Goal: Task Accomplishment & Management: Use online tool/utility

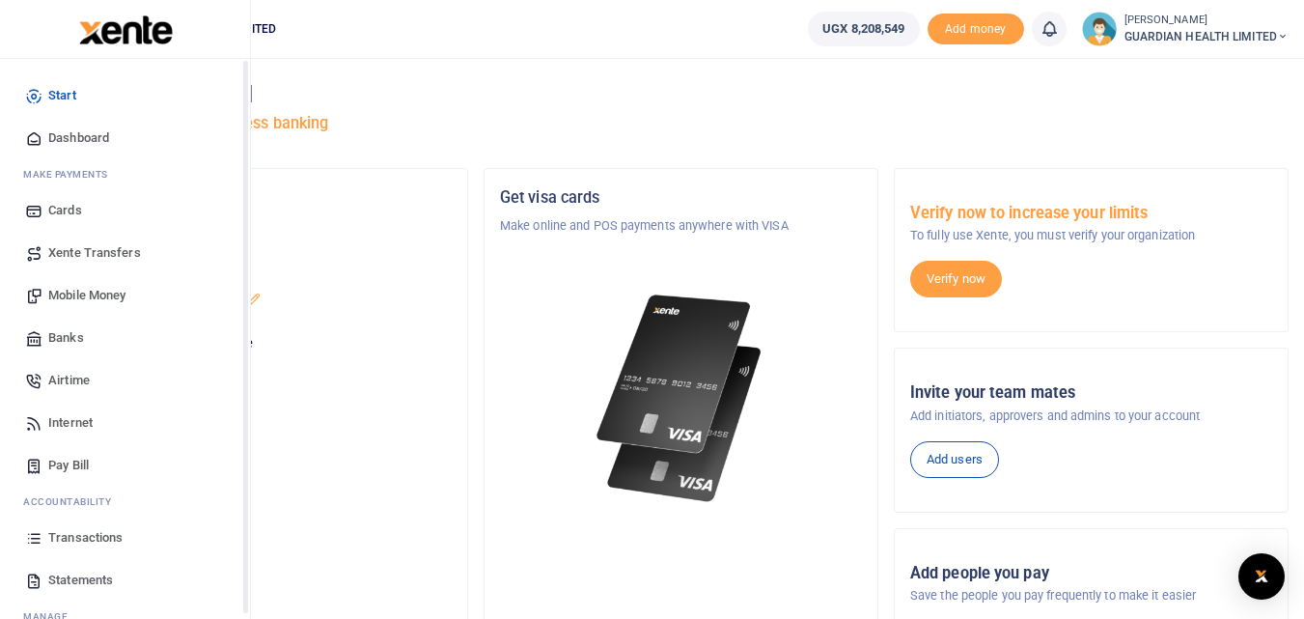
click at [61, 139] on span "Dashboard" at bounding box center [78, 137] width 61 height 19
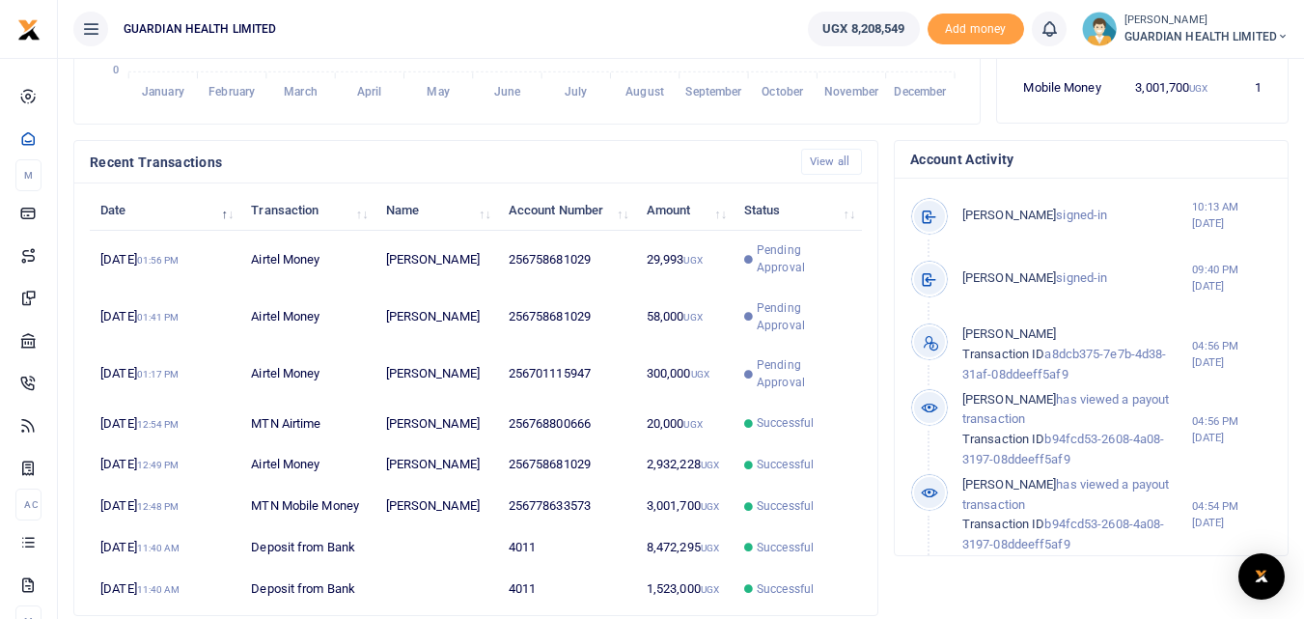
scroll to position [535, 0]
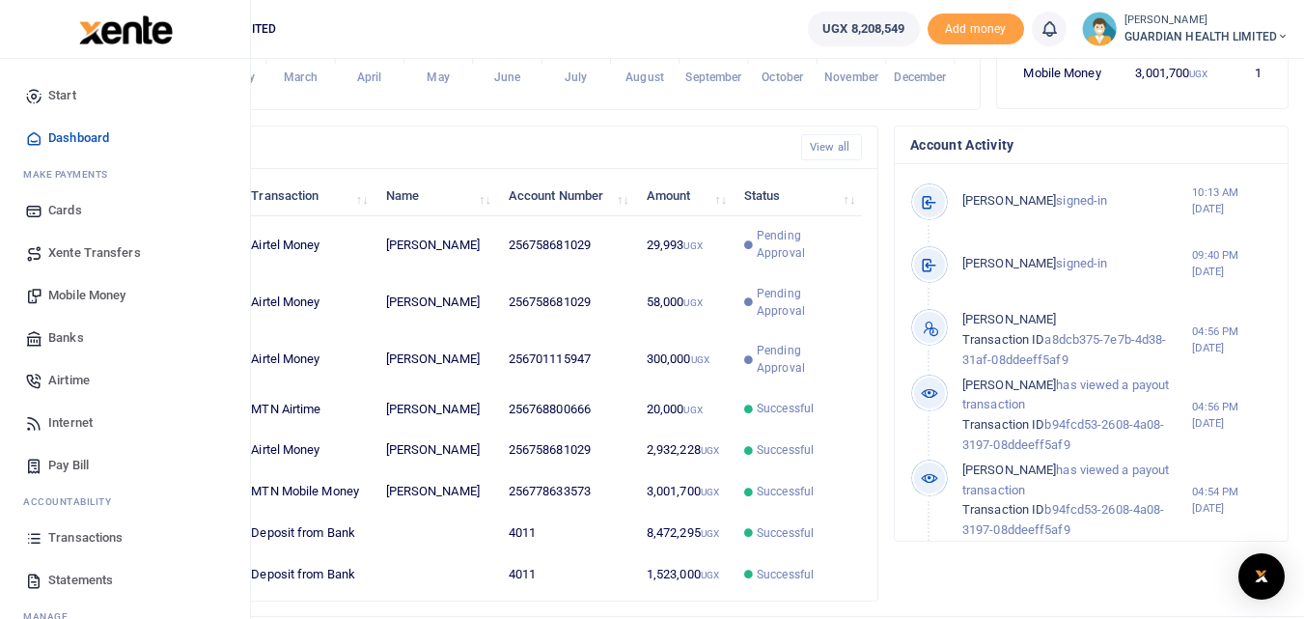
click at [86, 537] on span "Transactions" at bounding box center [85, 537] width 74 height 19
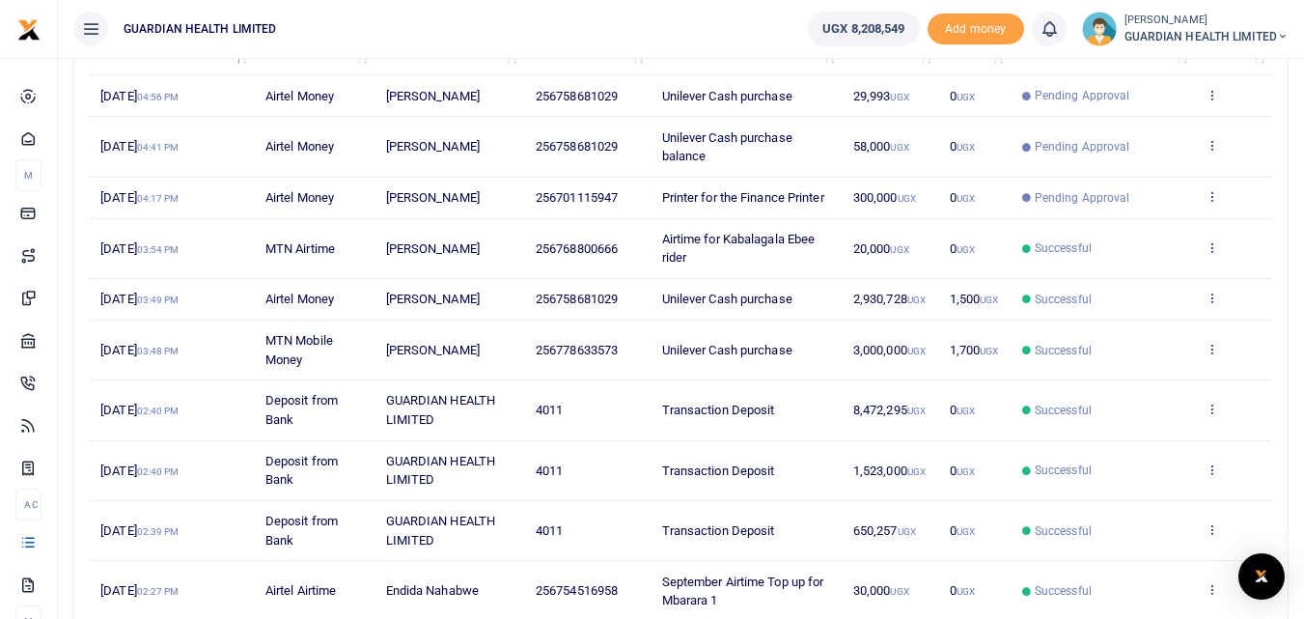
scroll to position [420, 0]
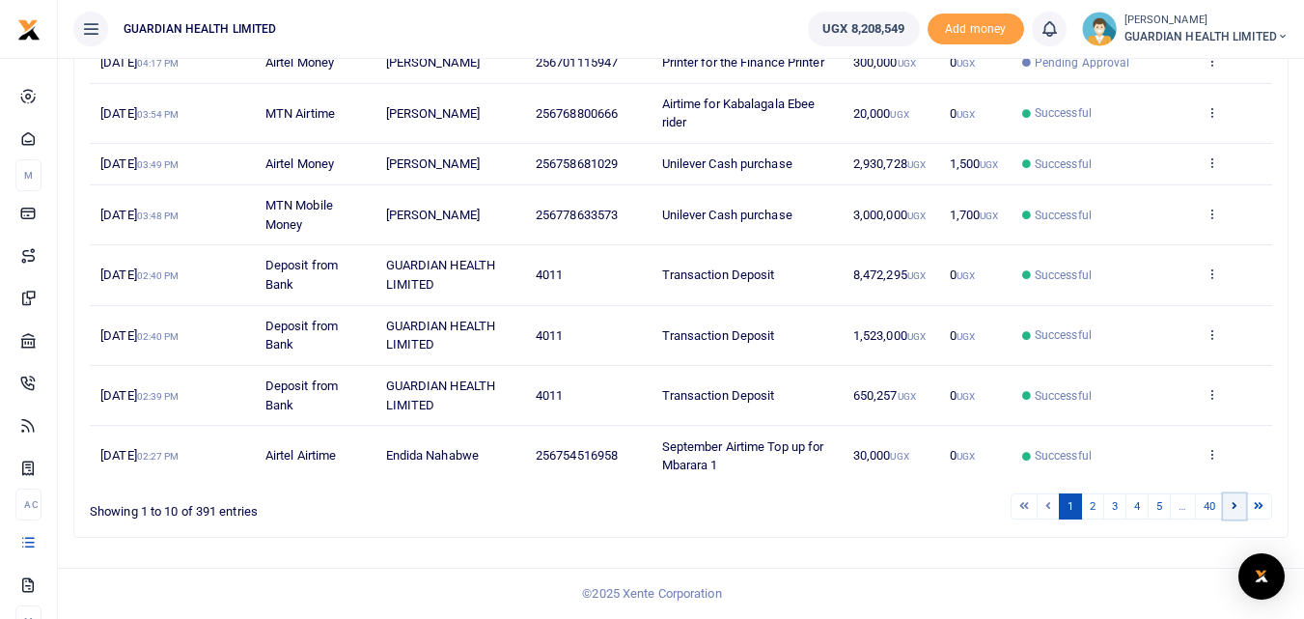
click at [1233, 503] on icon at bounding box center [1234, 505] width 6 height 11
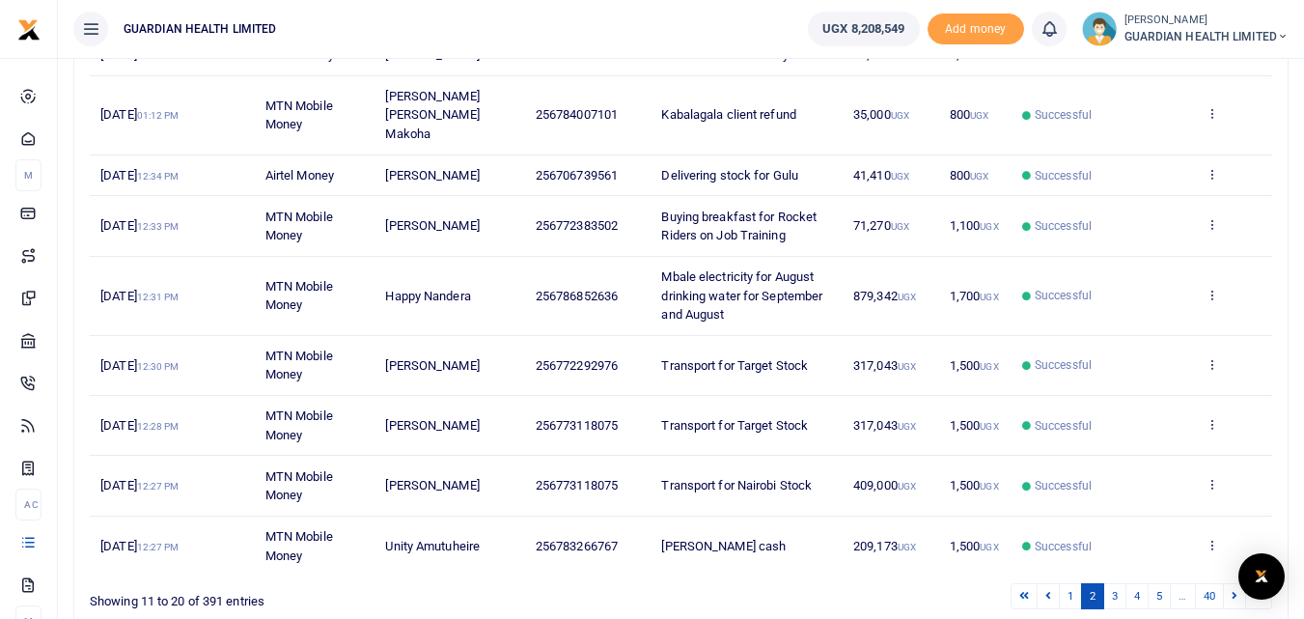
scroll to position [457, 0]
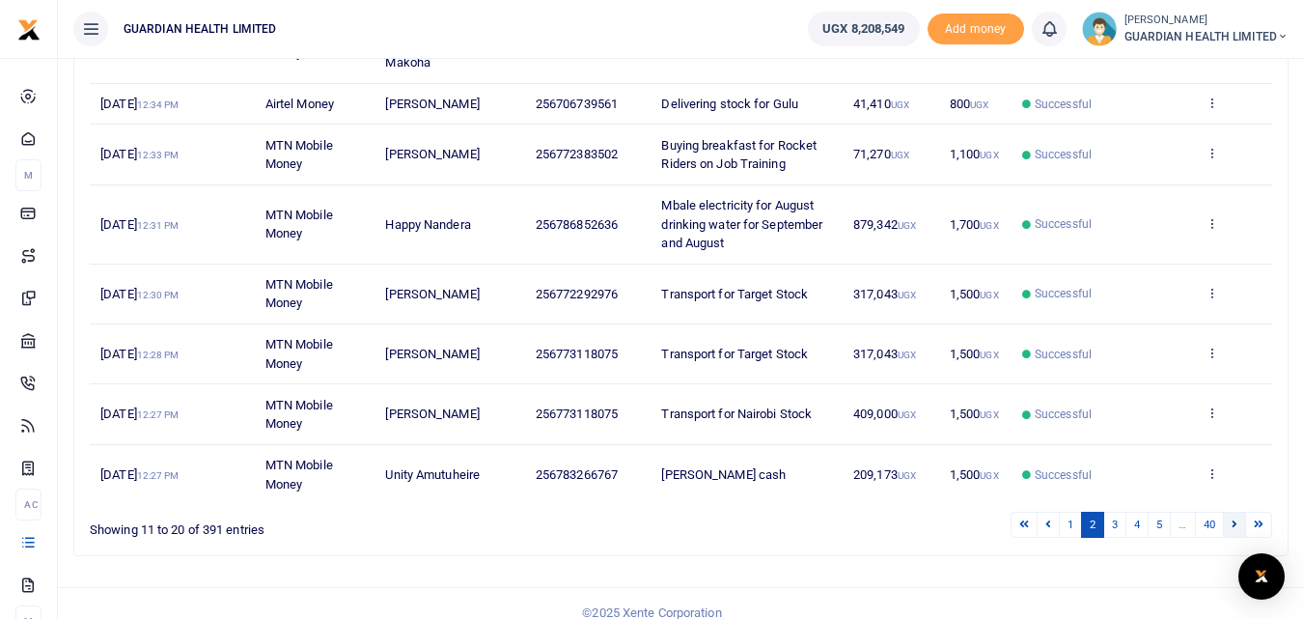
click at [1233, 518] on icon at bounding box center [1234, 523] width 6 height 11
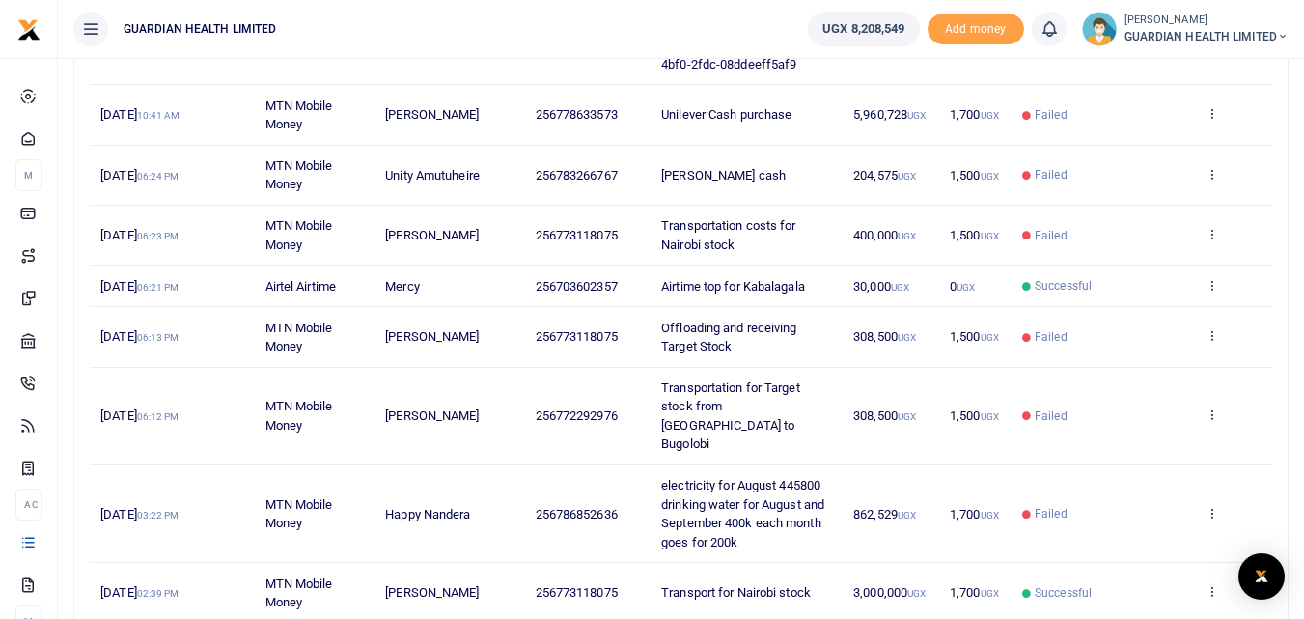
scroll to position [513, 0]
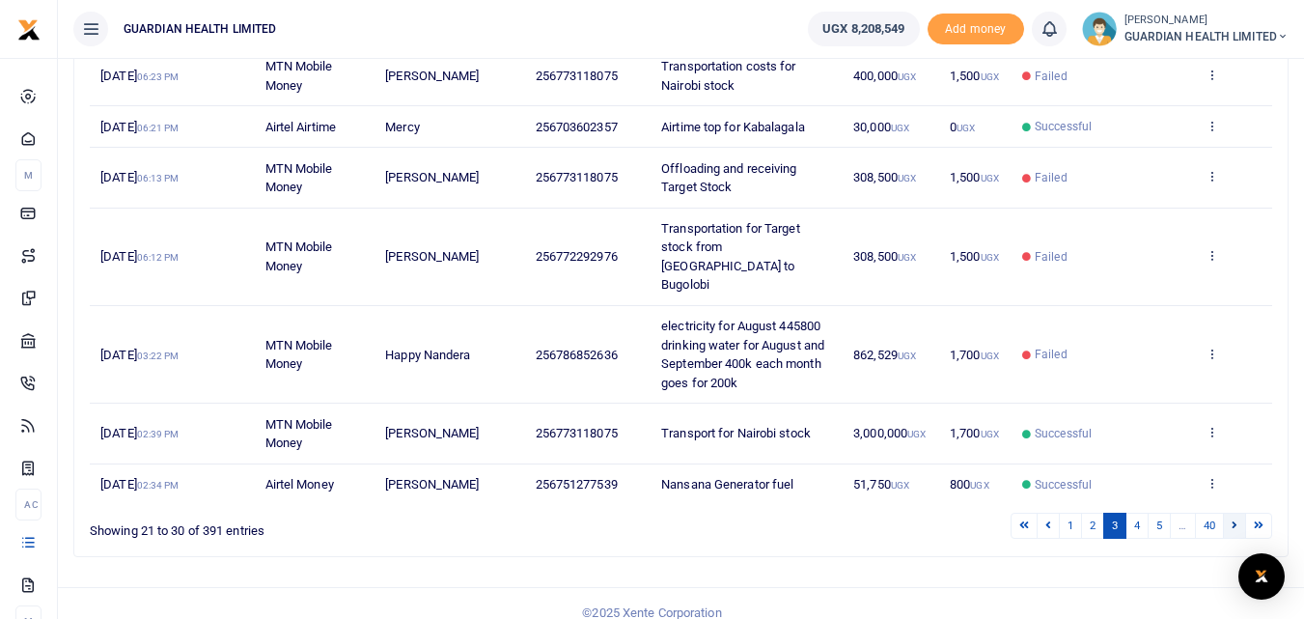
click at [1233, 519] on icon at bounding box center [1234, 524] width 6 height 11
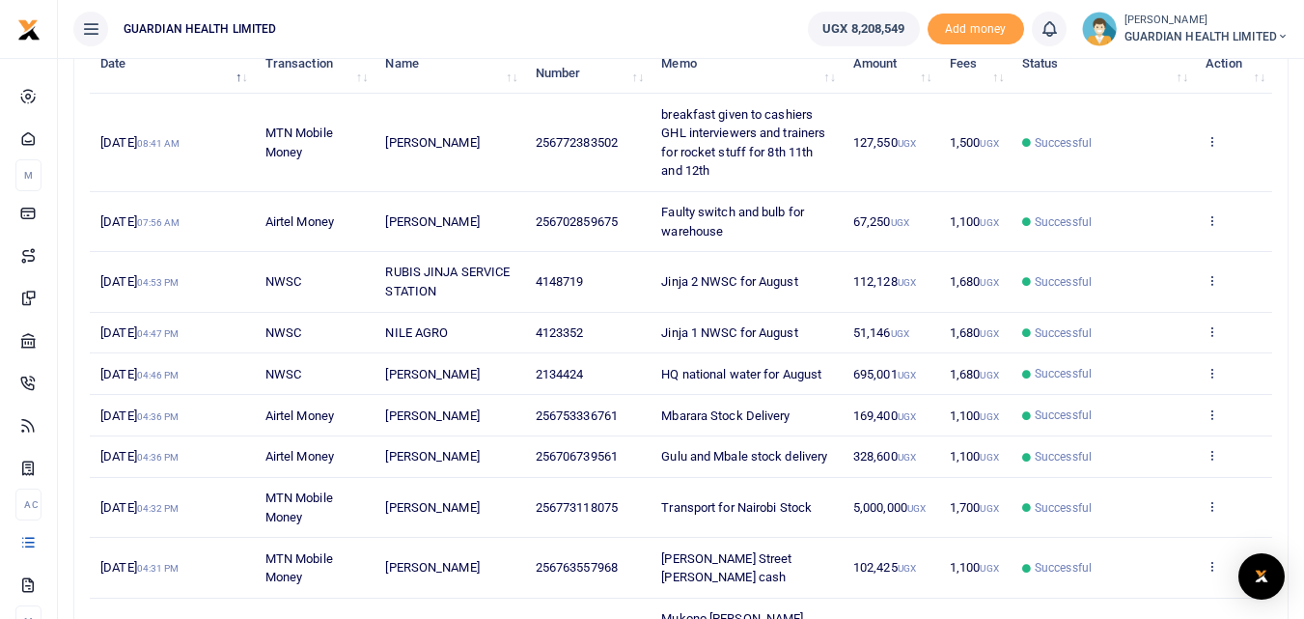
scroll to position [420, 0]
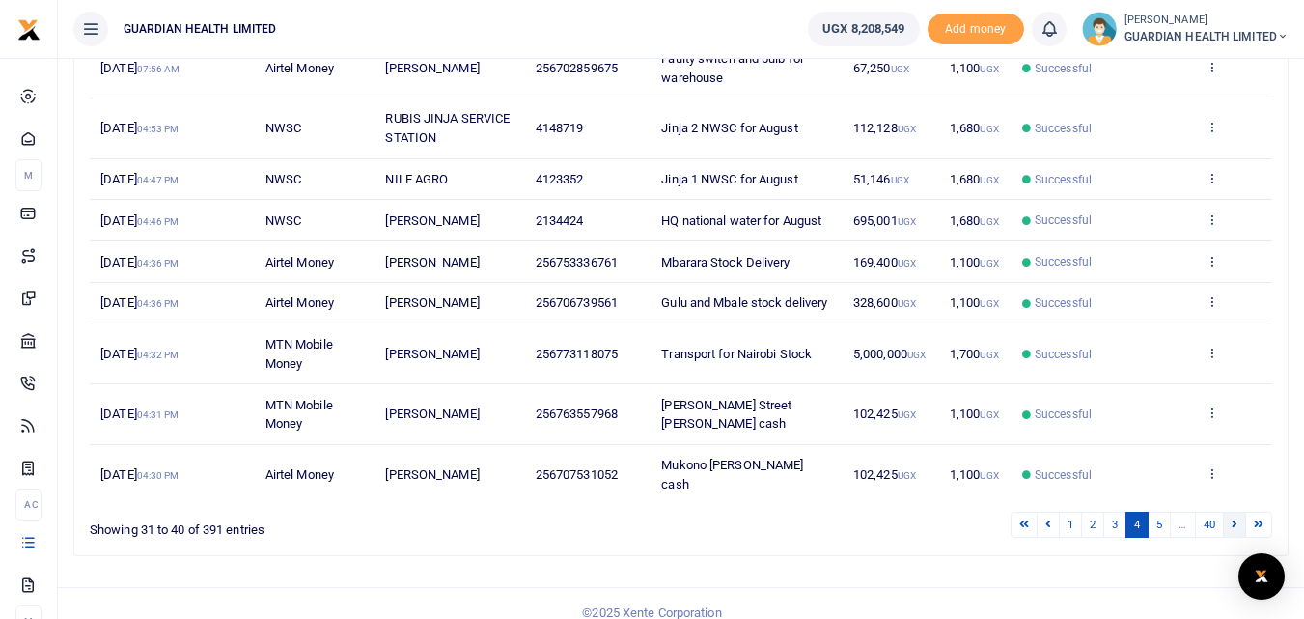
click at [1229, 512] on link at bounding box center [1234, 525] width 23 height 26
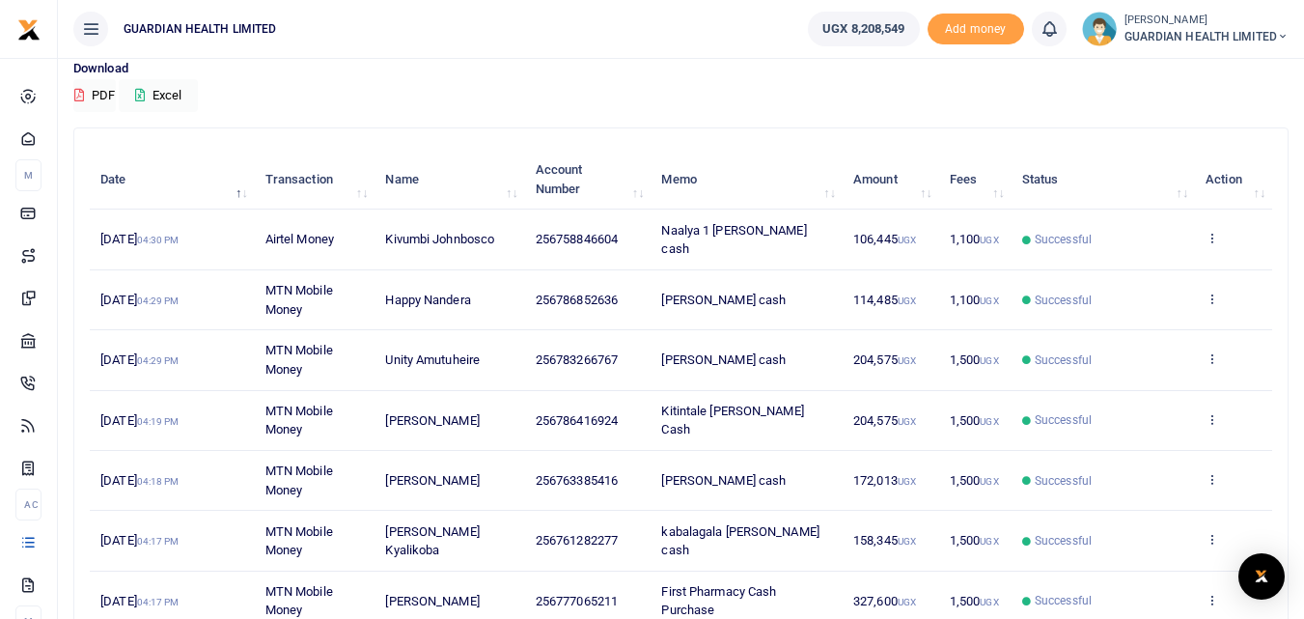
scroll to position [130, 0]
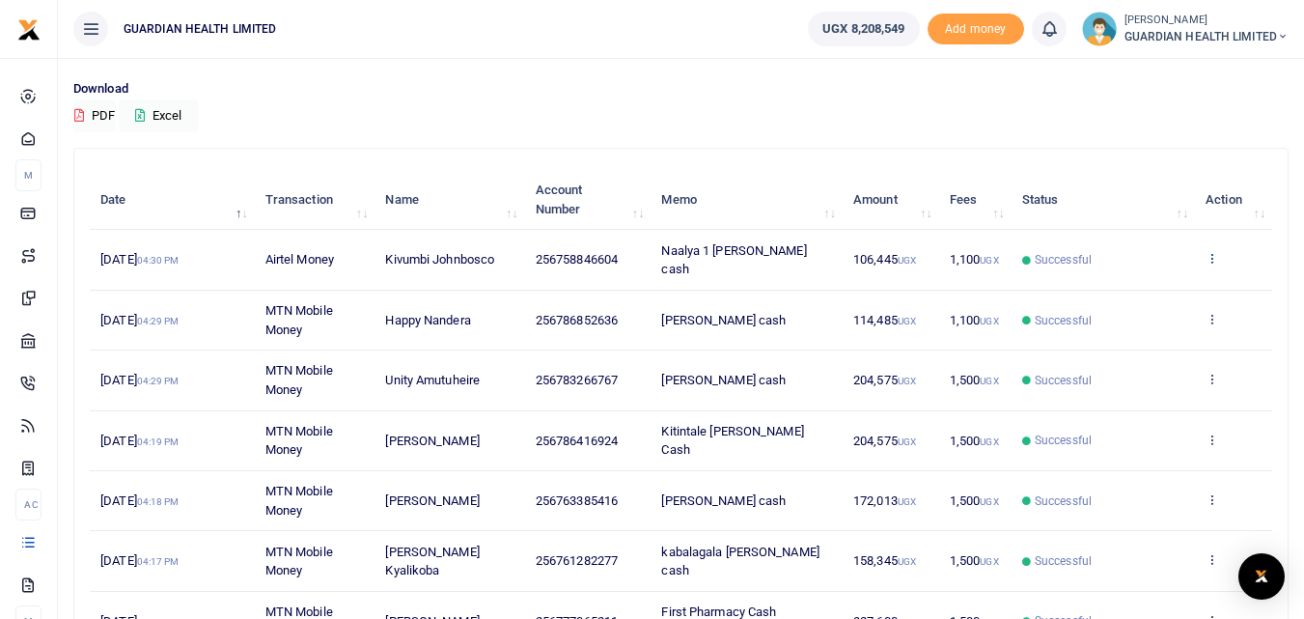
click at [1210, 251] on icon at bounding box center [1211, 258] width 13 height 14
click at [1152, 322] on link "Send again" at bounding box center [1141, 325] width 152 height 27
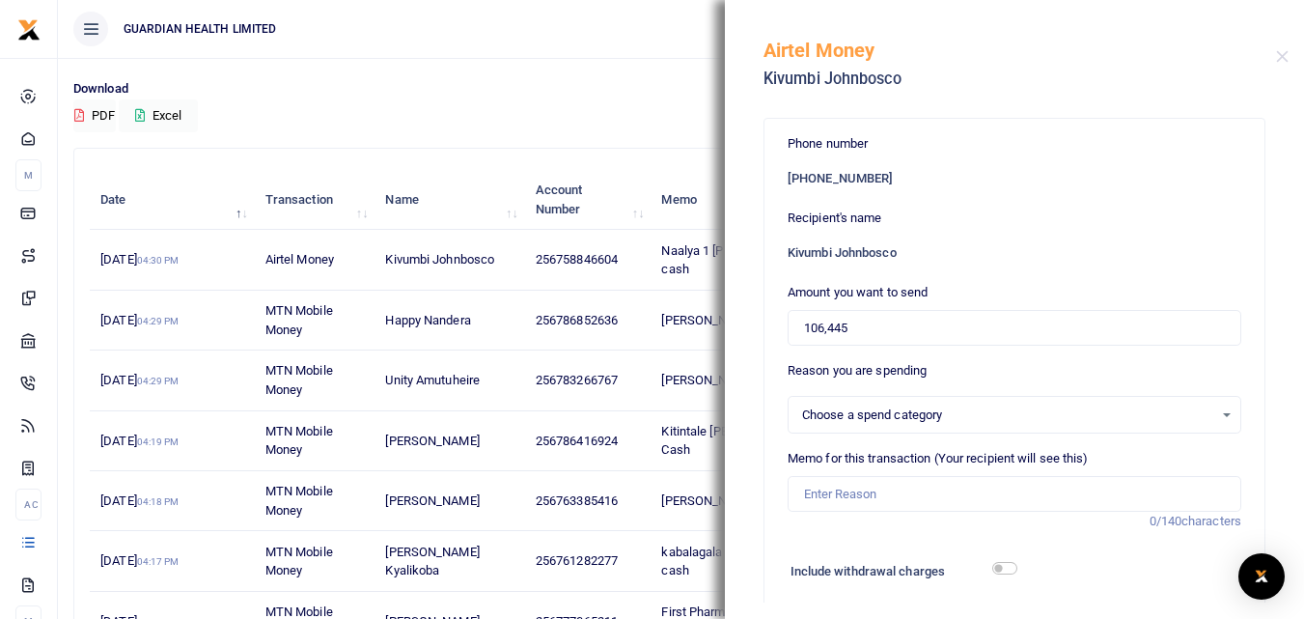
select select
drag, startPoint x: 903, startPoint y: 328, endPoint x: 678, endPoint y: 292, distance: 227.7
click at [678, 292] on div "Transactions Period 08/22/2025 - 09/20/2025 Transaction All Select an option...…" at bounding box center [652, 445] width 1304 height 1151
type input "16"
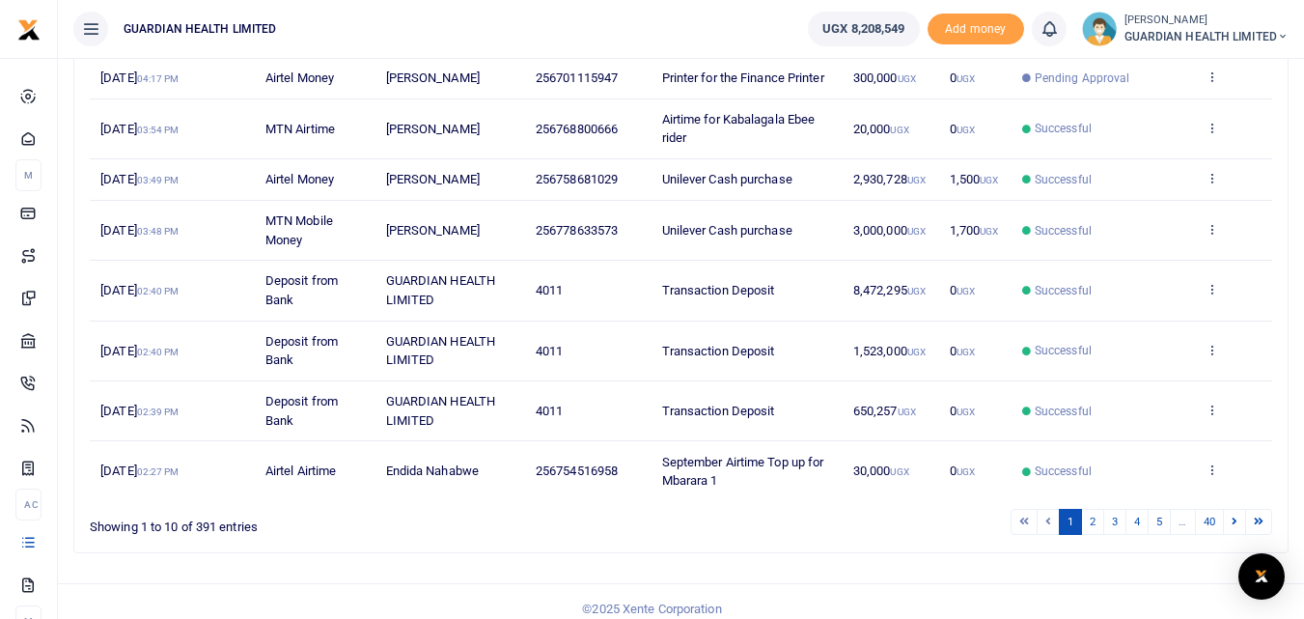
scroll to position [420, 0]
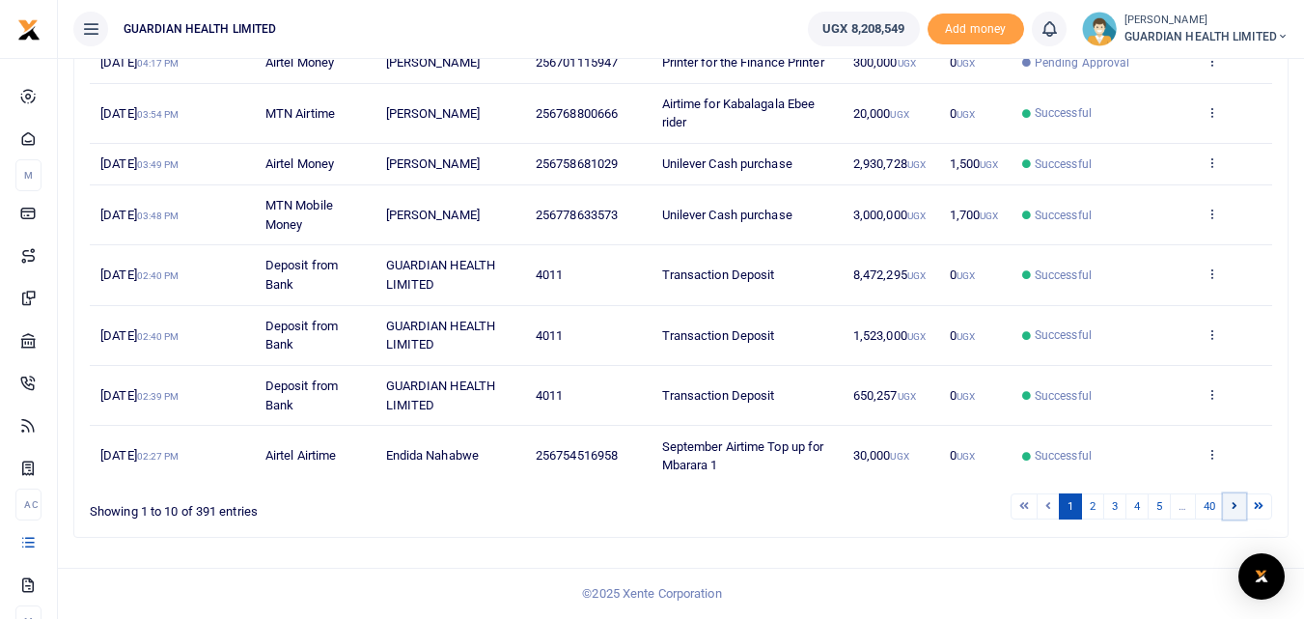
click at [1231, 500] on icon at bounding box center [1234, 505] width 6 height 11
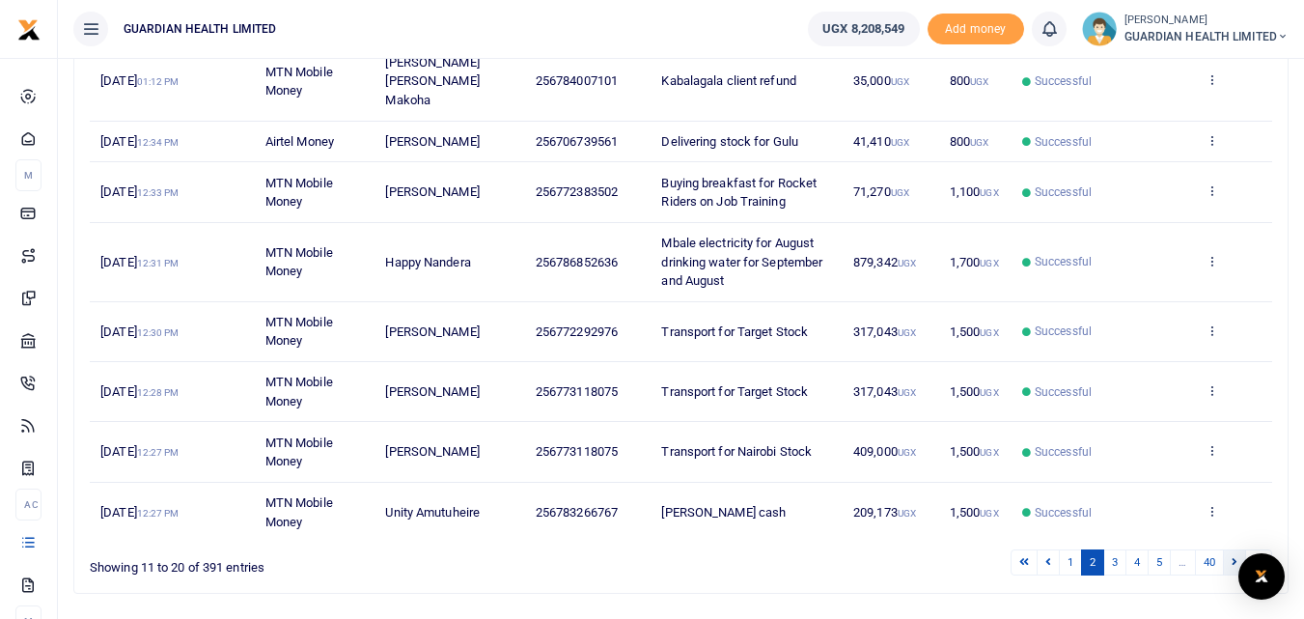
click at [1235, 556] on icon at bounding box center [1234, 561] width 6 height 11
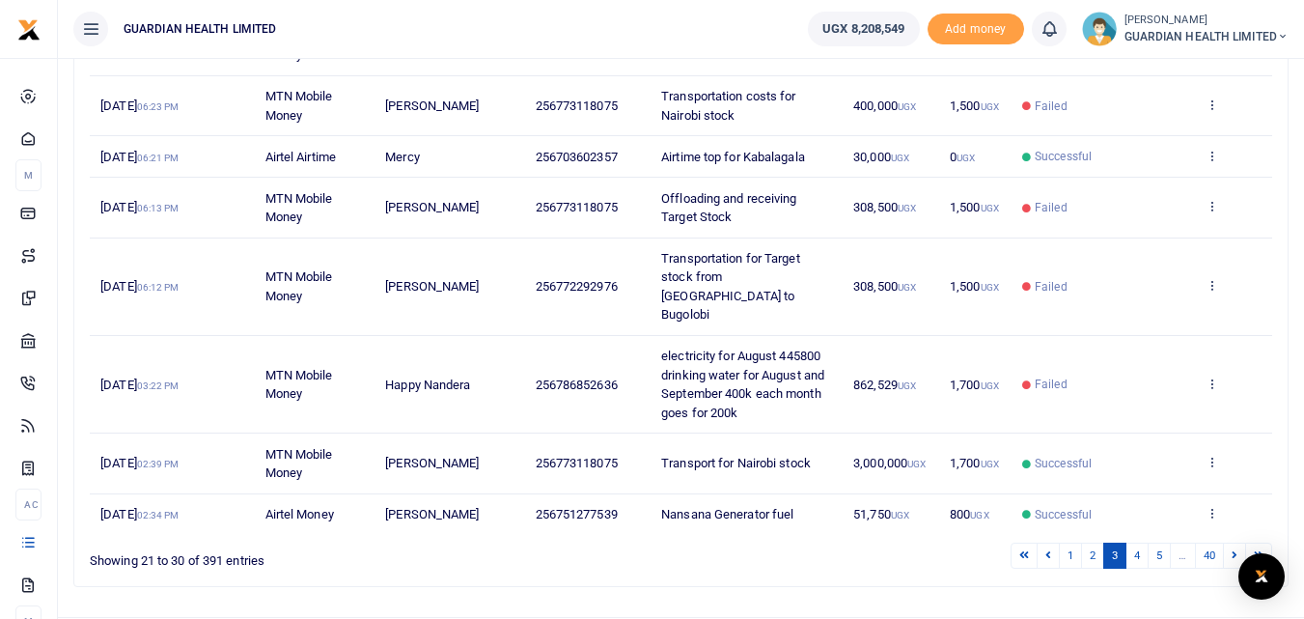
scroll to position [513, 0]
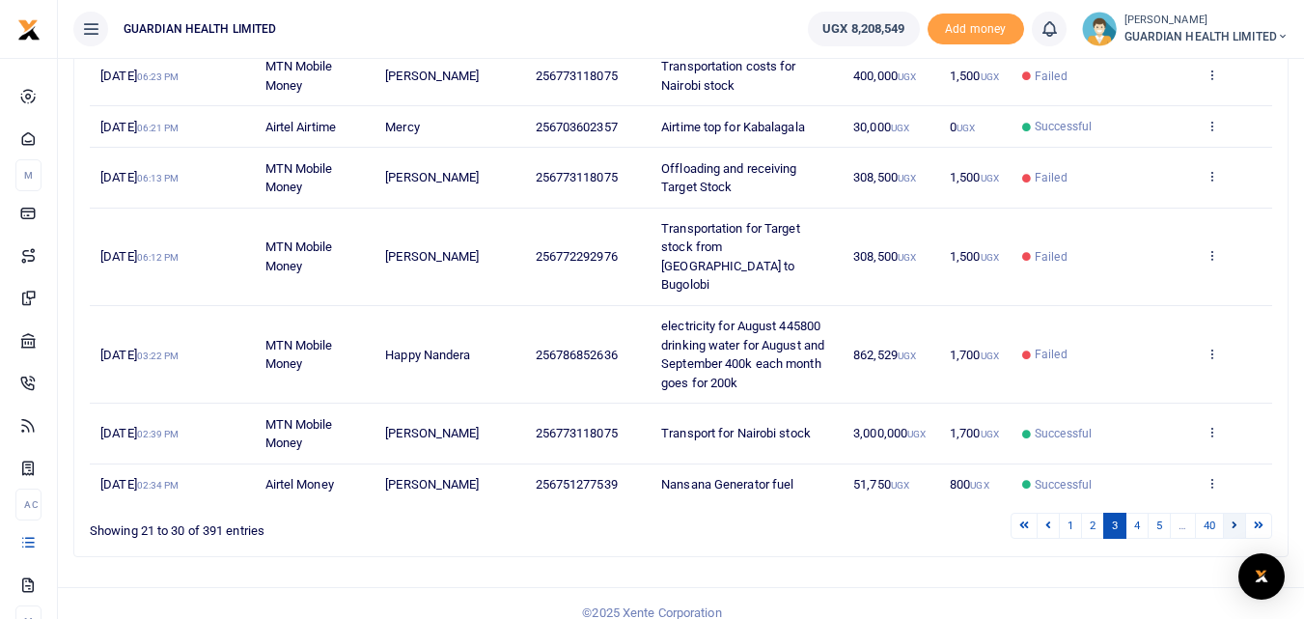
click at [1231, 512] on link at bounding box center [1234, 525] width 23 height 26
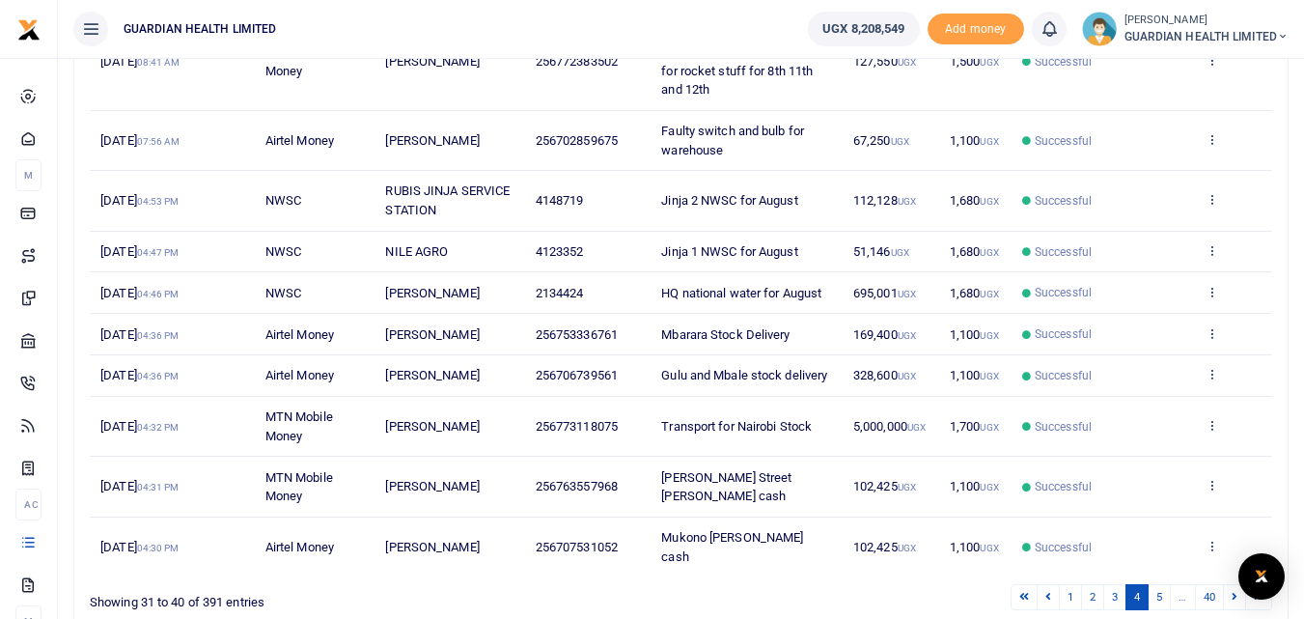
scroll to position [420, 0]
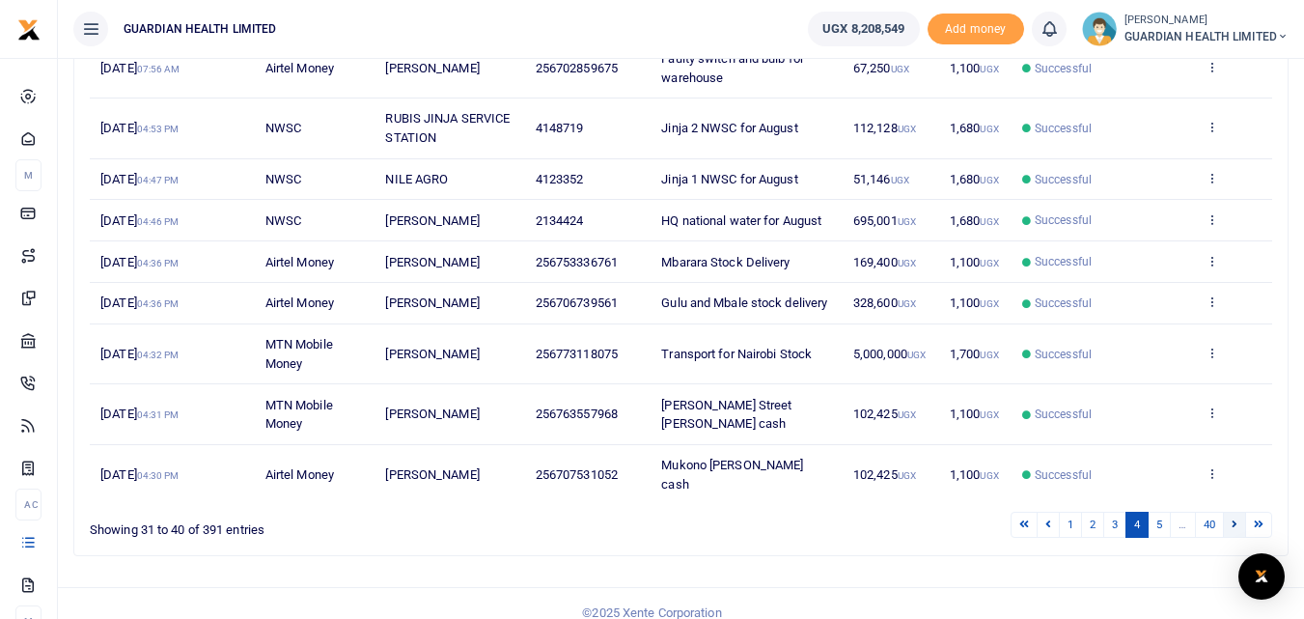
click at [1230, 512] on link at bounding box center [1234, 525] width 23 height 26
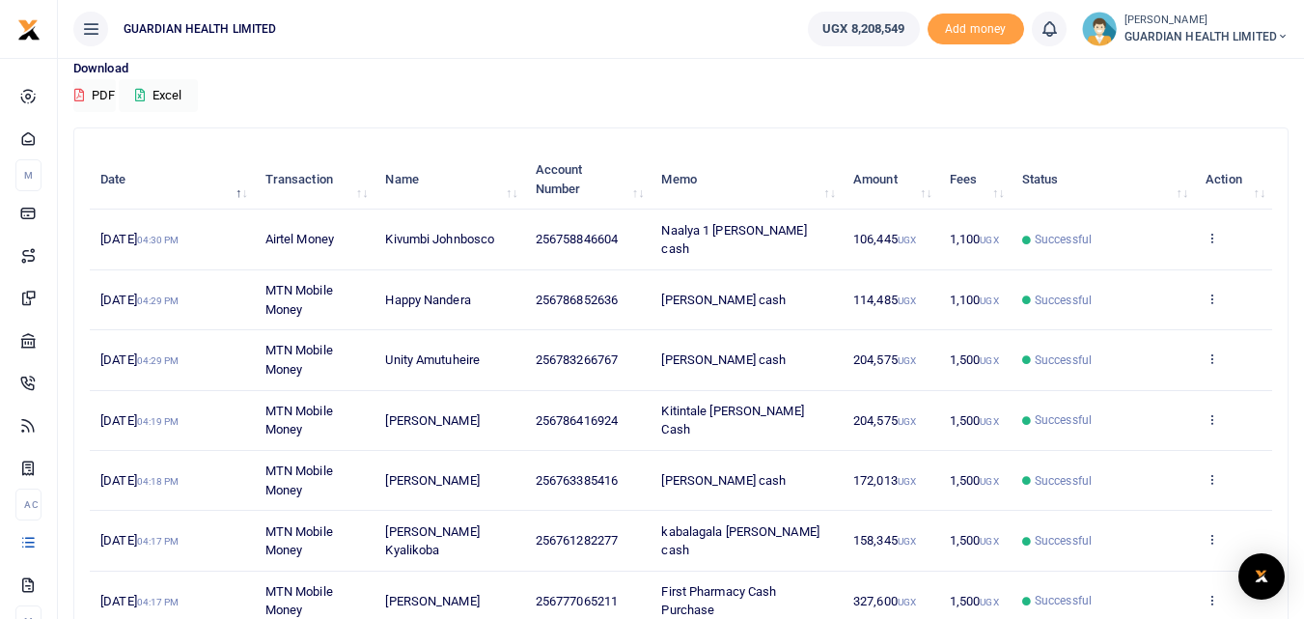
scroll to position [130, 0]
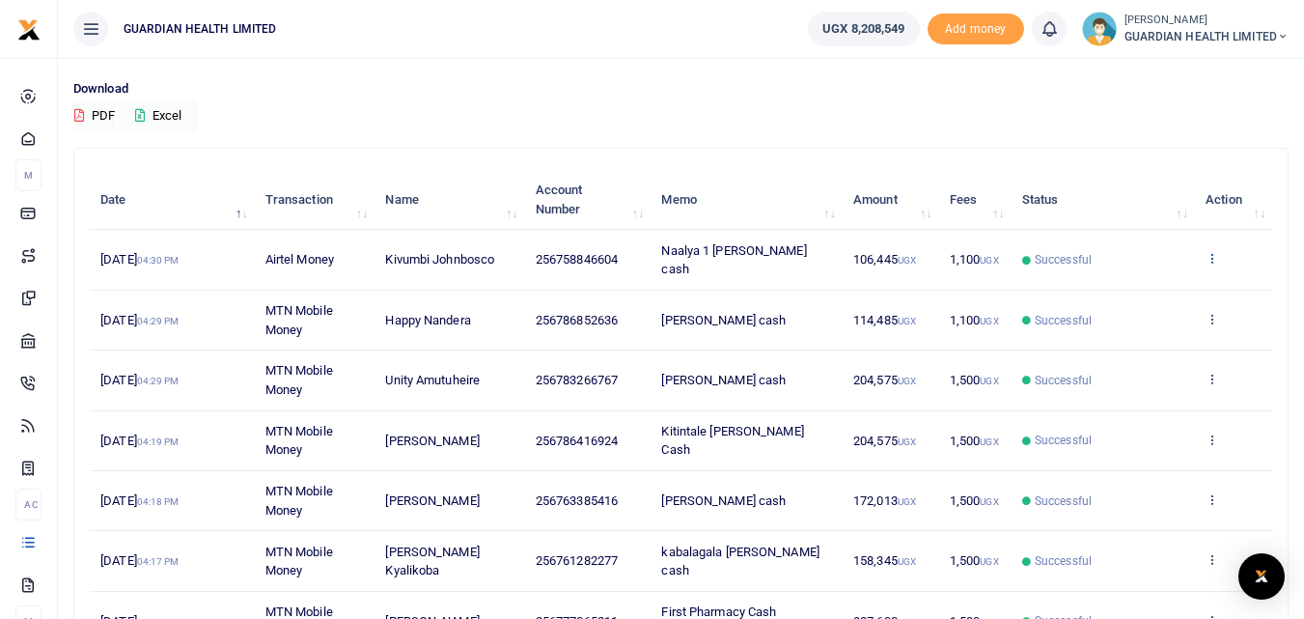
click at [1212, 251] on icon at bounding box center [1211, 258] width 13 height 14
click at [1148, 319] on link "Send again" at bounding box center [1141, 325] width 152 height 27
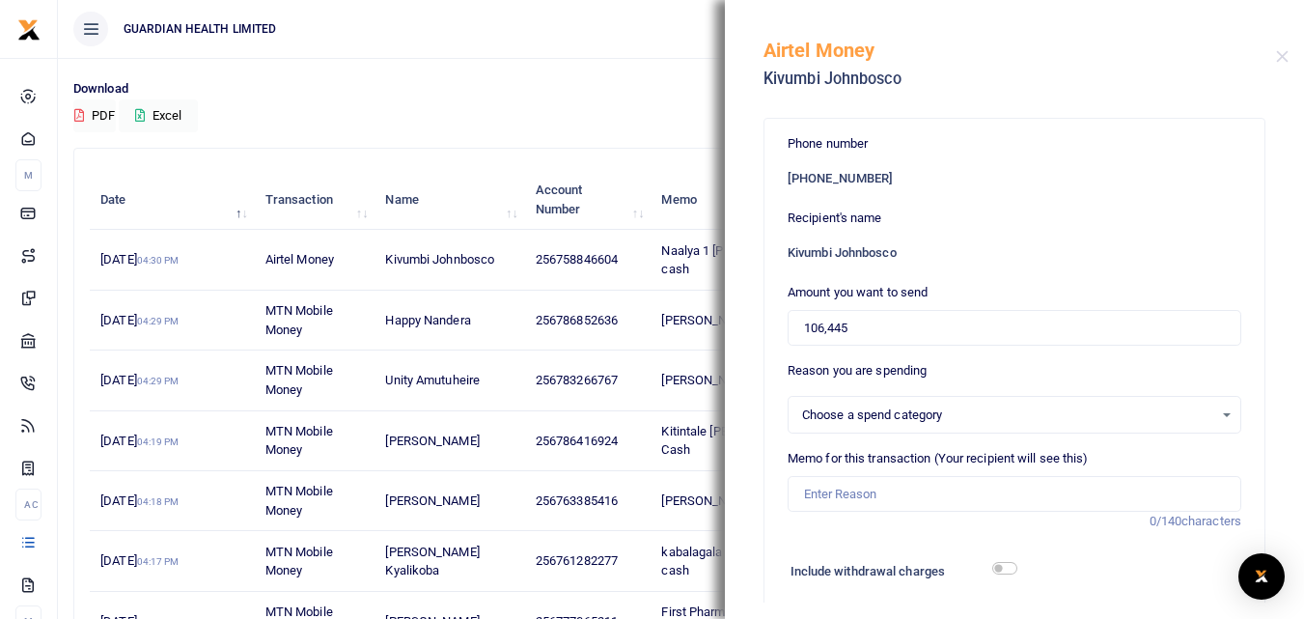
select select
drag, startPoint x: 892, startPoint y: 315, endPoint x: 662, endPoint y: 304, distance: 229.9
click at [662, 304] on div "Transactions Period 08/22/2025 - 09/20/2025 Transaction All Select an option...…" at bounding box center [652, 445] width 1304 height 1151
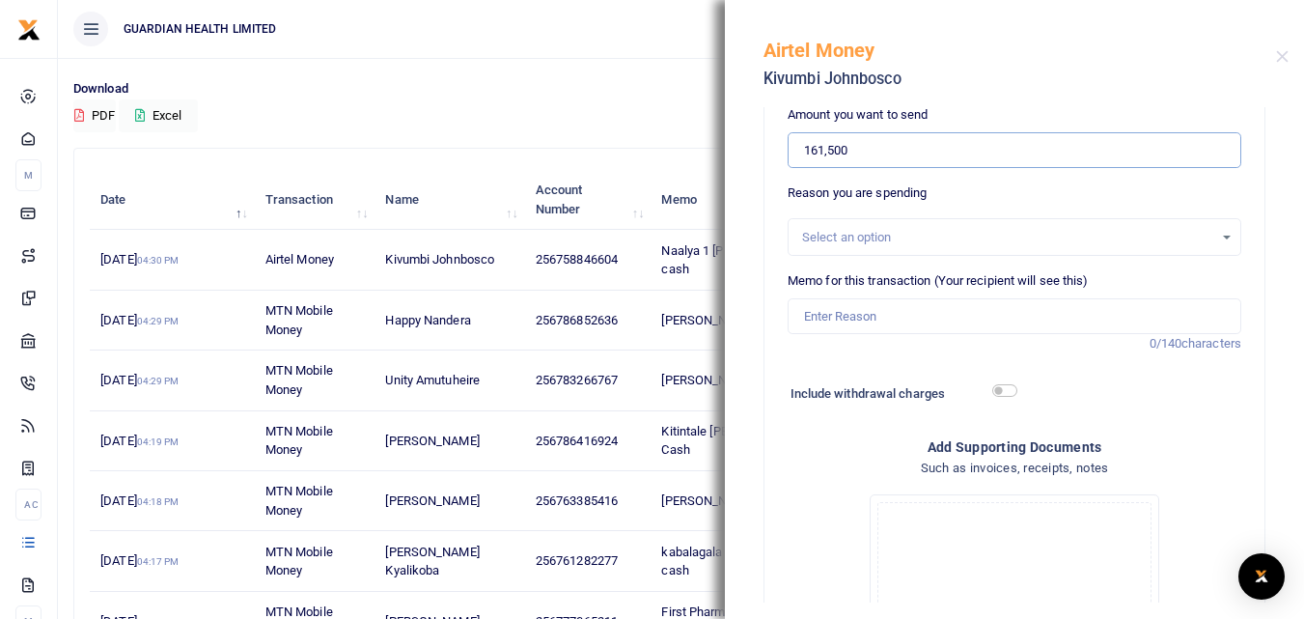
scroll to position [193, 0]
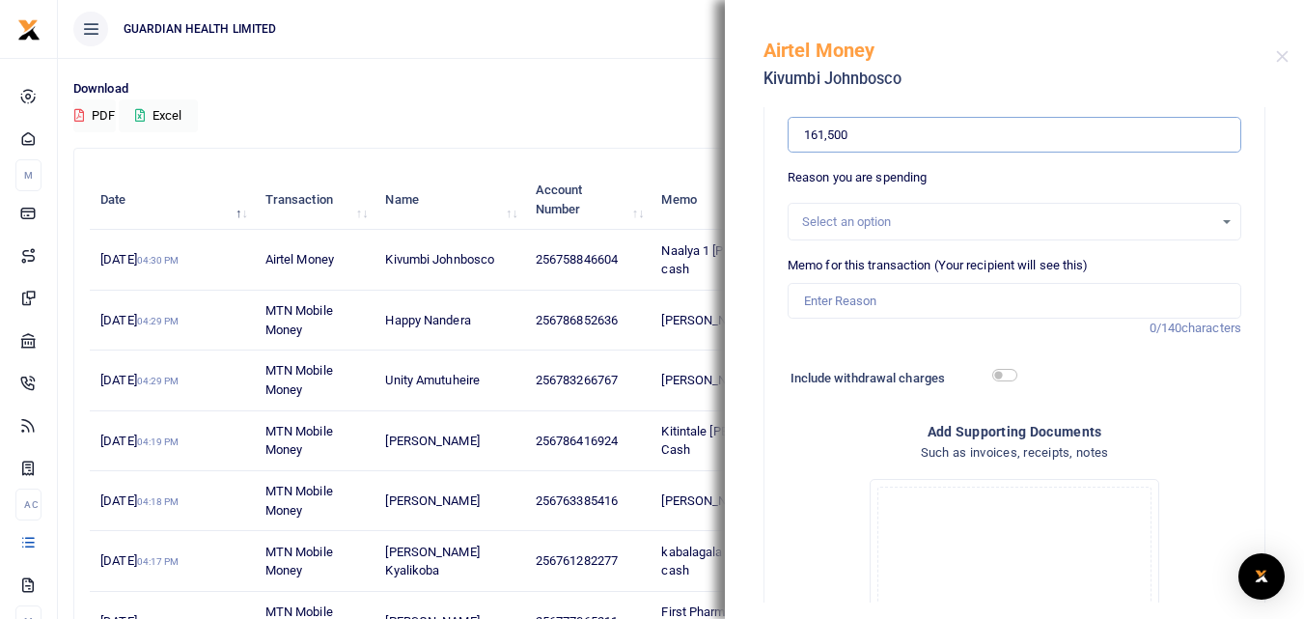
type input "161,500"
click at [900, 307] on input "Memo for this transaction (Your recipient will see this)" at bounding box center [1015, 301] width 454 height 37
type input "Naalya 1 [PERSON_NAME] cash"
click at [1003, 373] on input "checkbox" at bounding box center [1004, 375] width 25 height 13
checkbox input "true"
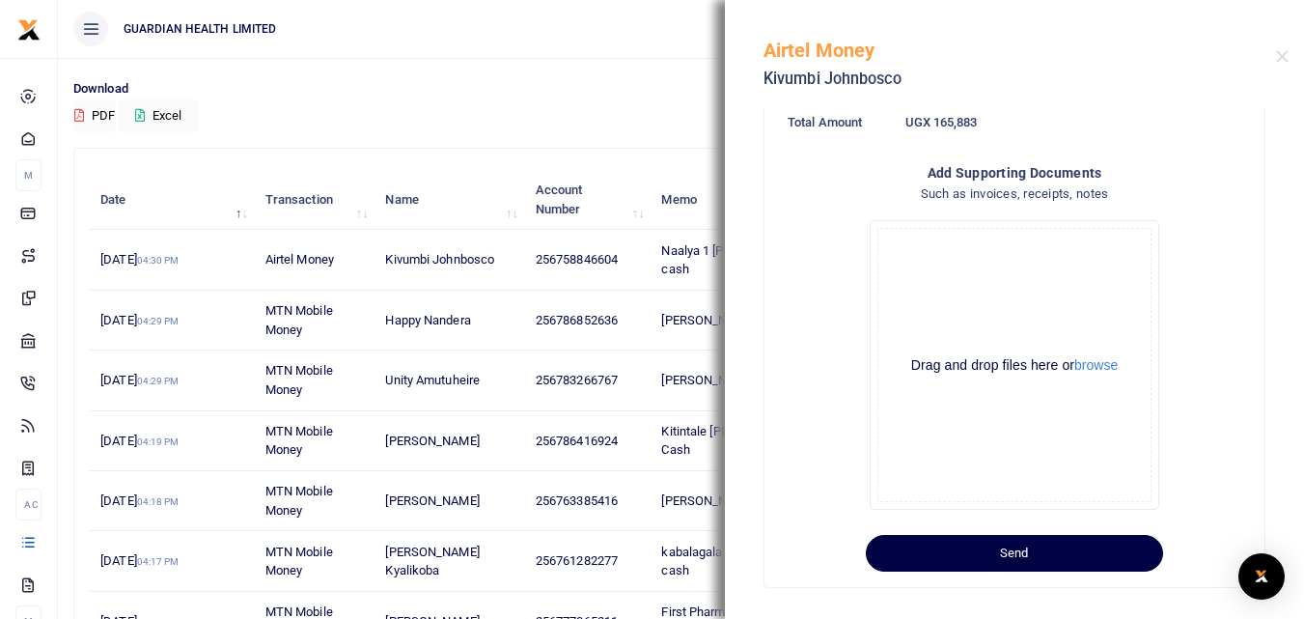
scroll to position [529, 0]
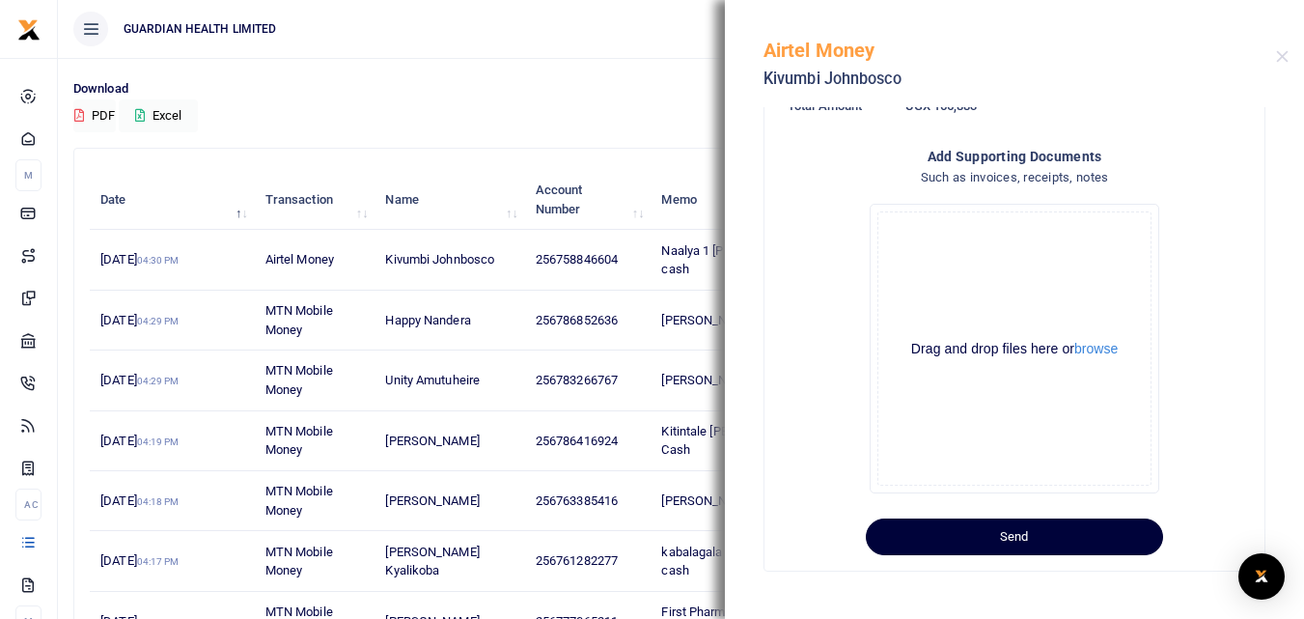
click at [997, 533] on button "Send" at bounding box center [1014, 536] width 297 height 37
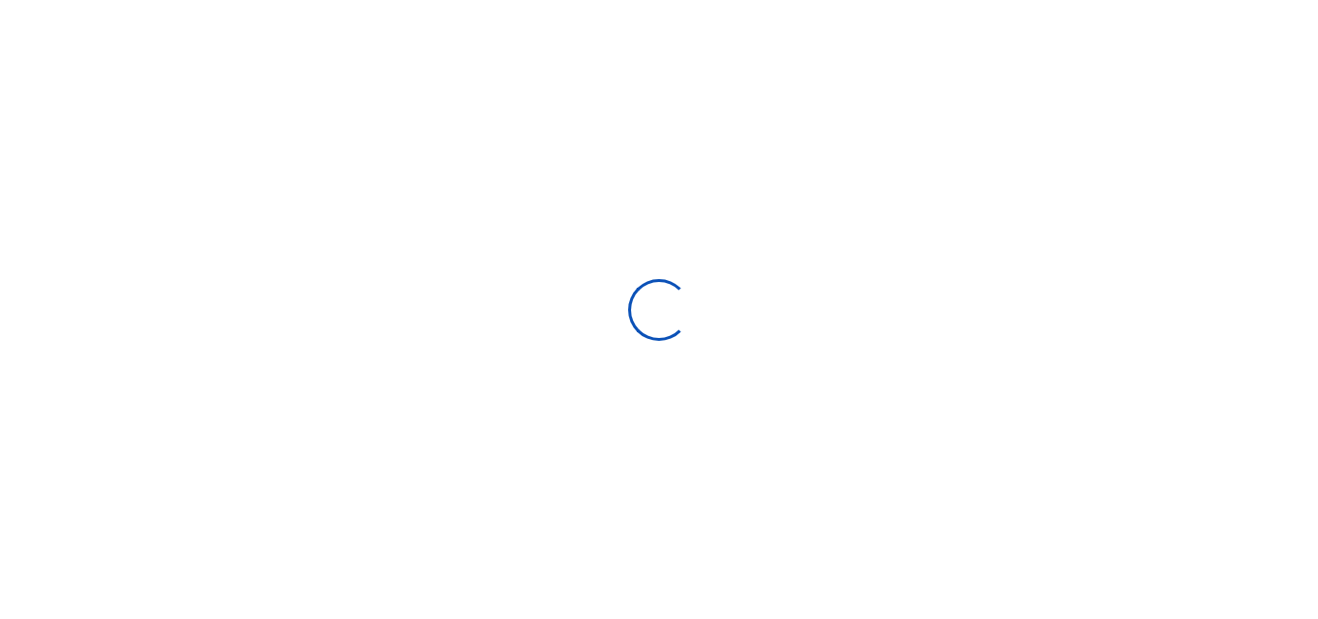
select select
type input "[DATE] - [DATE]"
select select
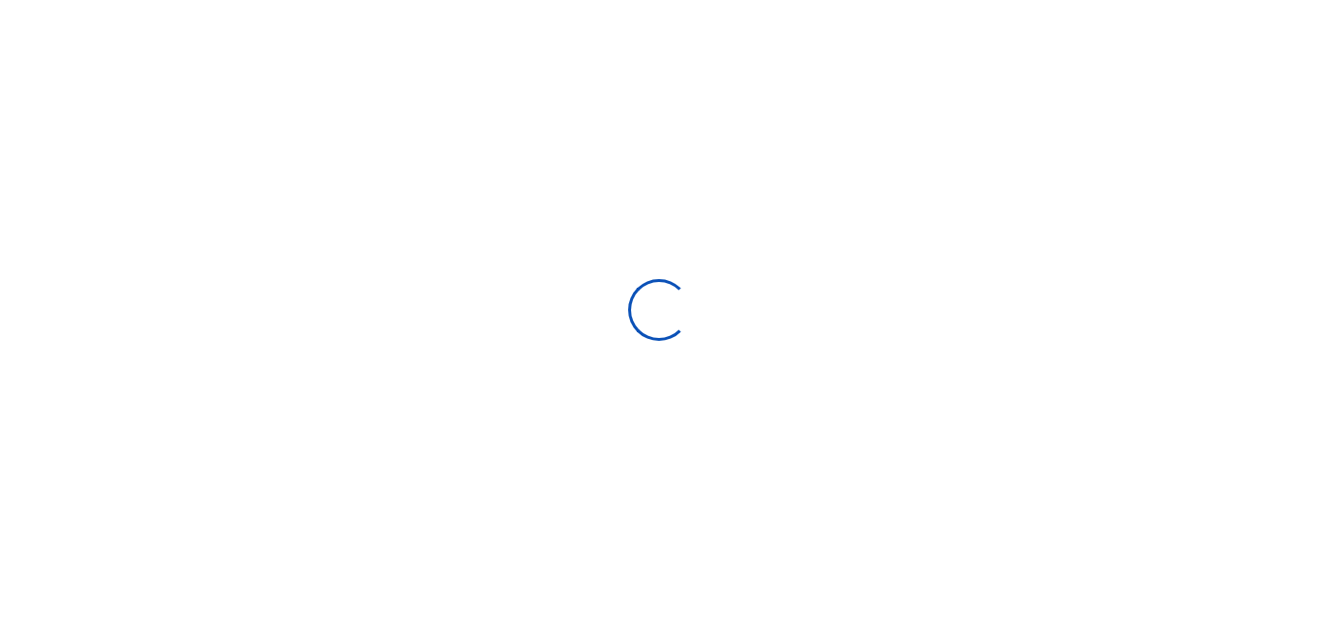
type input "[DATE] - [DATE]"
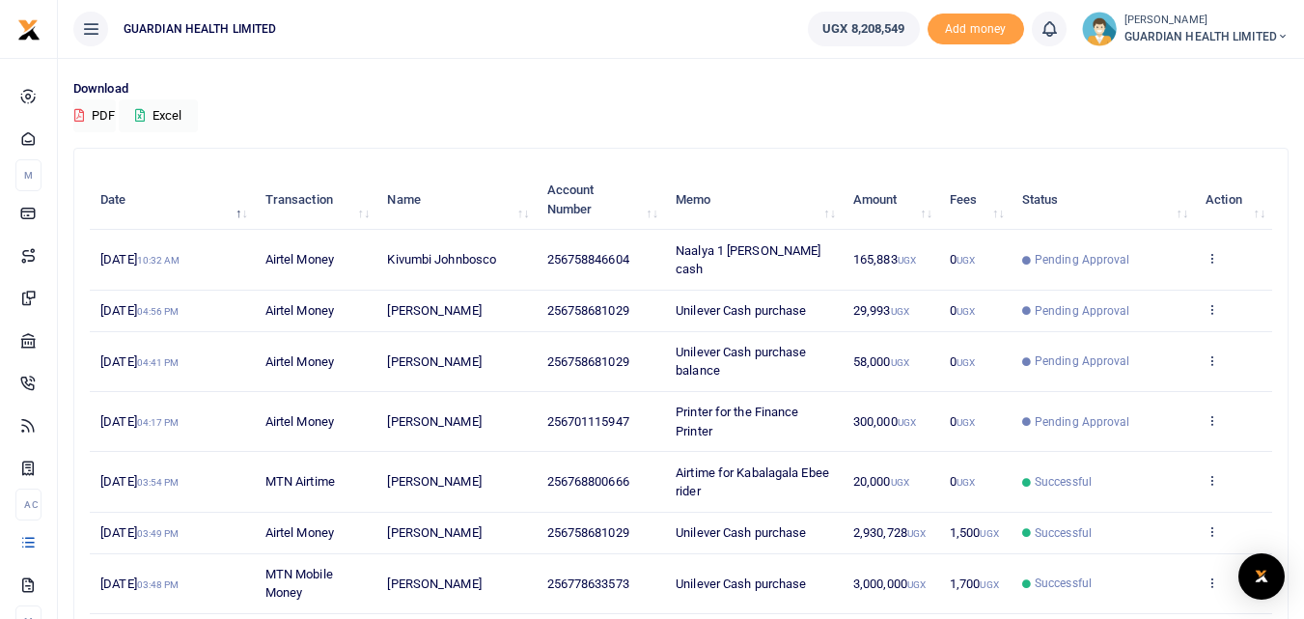
scroll to position [97, 0]
